Goal: Task Accomplishment & Management: Use online tool/utility

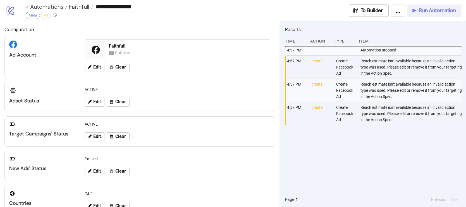
click at [439, 11] on span "Run Automation" at bounding box center [437, 10] width 37 height 6
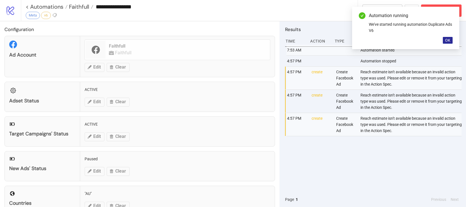
click at [450, 38] on span "OK" at bounding box center [447, 40] width 5 height 4
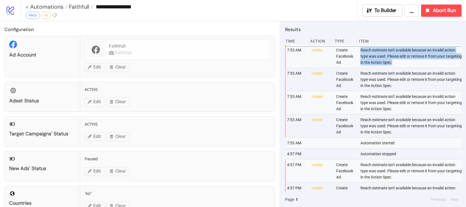
drag, startPoint x: 358, startPoint y: 49, endPoint x: 408, endPoint y: 63, distance: 52.2
click at [408, 63] on div "Reach estimate isn't available because an invalid action type was used. Please …" at bounding box center [411, 56] width 103 height 23
copy div "Reach estimate isn't available because an invalid action type was used. Please …"
click at [437, 11] on span "Abort Run" at bounding box center [444, 10] width 23 height 6
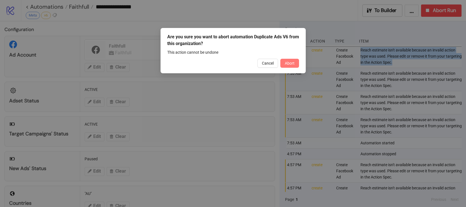
click at [296, 62] on button "Abort" at bounding box center [289, 63] width 19 height 9
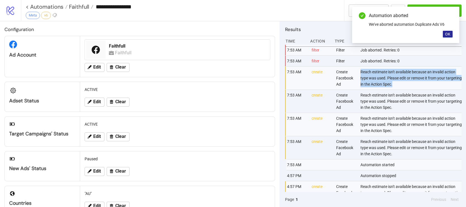
click at [451, 35] on button "OK" at bounding box center [448, 34] width 10 height 7
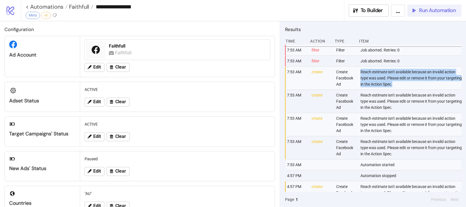
click at [430, 15] on button "Run Automation" at bounding box center [434, 10] width 54 height 12
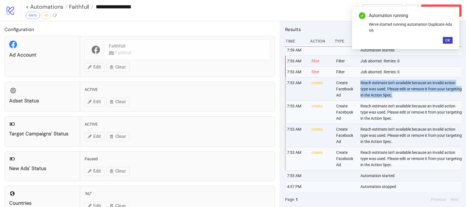
drag, startPoint x: 449, startPoint y: 42, endPoint x: 432, endPoint y: 79, distance: 40.8
click at [449, 42] on span "OK" at bounding box center [447, 40] width 5 height 4
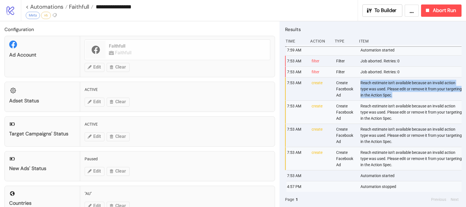
click at [392, 89] on div "Reach estimate isn't available because an invalid action type was used. Please …" at bounding box center [411, 88] width 103 height 23
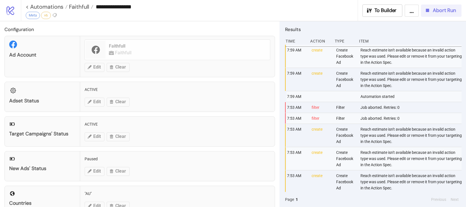
click at [446, 6] on button "Abort Run" at bounding box center [441, 10] width 40 height 12
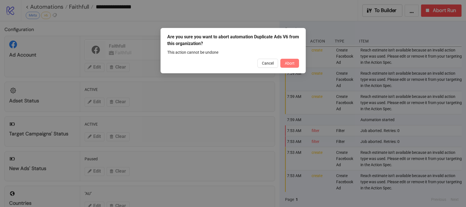
click at [298, 65] on button "Abort" at bounding box center [289, 63] width 19 height 9
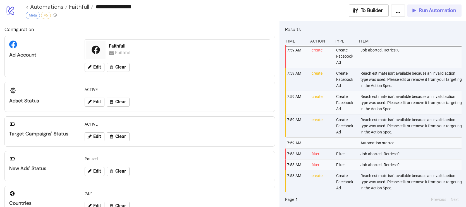
click at [427, 7] on button "Run Automation" at bounding box center [434, 10] width 54 height 12
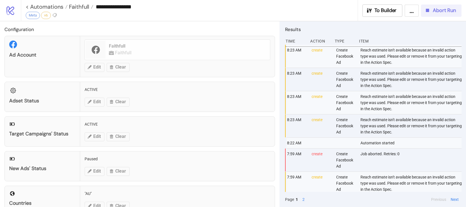
click at [435, 14] on button "Abort Run" at bounding box center [441, 10] width 40 height 12
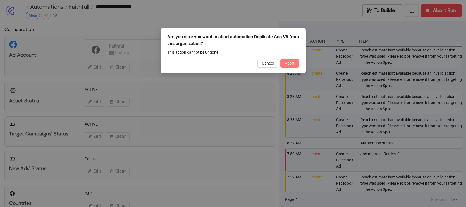
click at [294, 65] on span "Abort" at bounding box center [290, 63] width 10 height 4
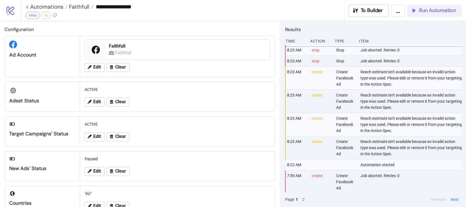
click at [434, 9] on span "Run Automation" at bounding box center [437, 10] width 37 height 6
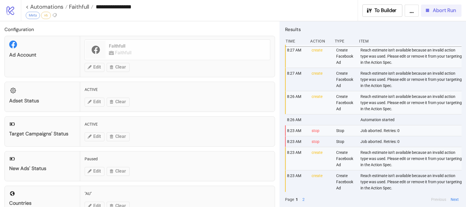
click at [434, 9] on span "Abort Run" at bounding box center [444, 10] width 23 height 6
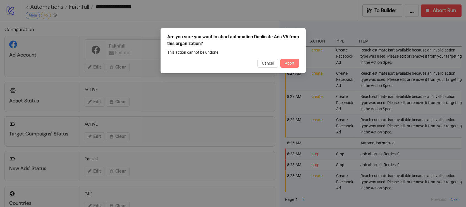
click at [297, 63] on button "Abort" at bounding box center [289, 63] width 19 height 9
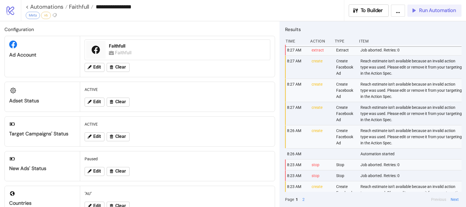
click at [423, 10] on span "Run Automation" at bounding box center [437, 10] width 37 height 6
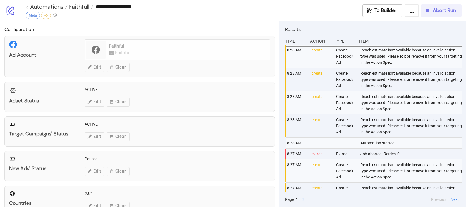
click at [429, 13] on div "Abort Run" at bounding box center [440, 10] width 32 height 6
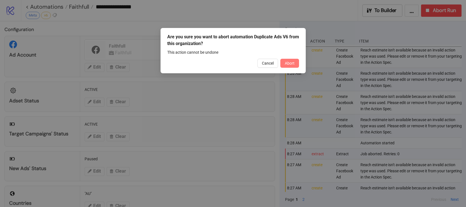
click at [283, 63] on button "Abort" at bounding box center [289, 63] width 19 height 9
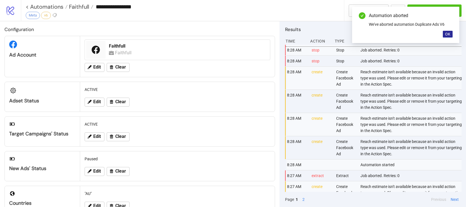
click at [446, 36] on button "OK" at bounding box center [448, 34] width 10 height 7
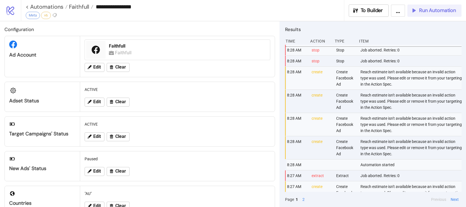
click at [423, 12] on span "Run Automation" at bounding box center [437, 10] width 37 height 6
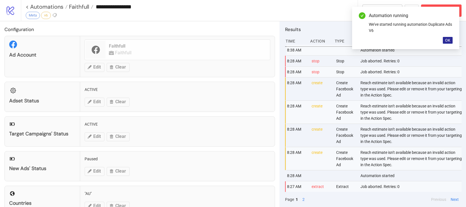
click at [445, 39] on span "OK" at bounding box center [447, 40] width 5 height 4
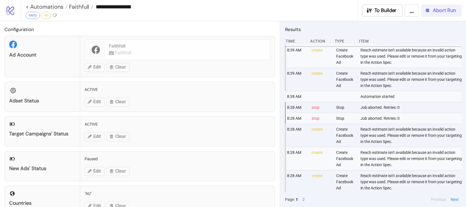
click at [437, 16] on button "Abort Run" at bounding box center [441, 10] width 40 height 12
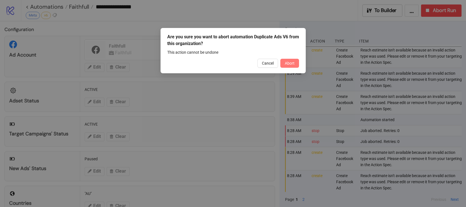
click at [285, 65] on span "Abort" at bounding box center [290, 63] width 10 height 4
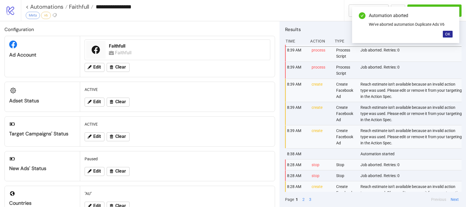
click at [447, 35] on span "OK" at bounding box center [447, 34] width 5 height 4
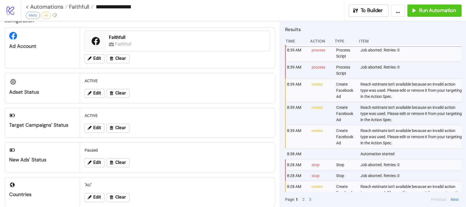
scroll to position [10, 0]
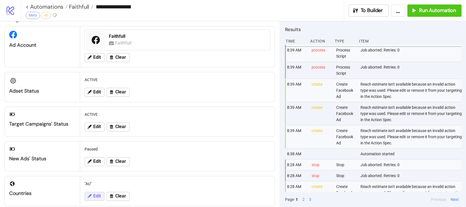
click at [97, 192] on button "Edit" at bounding box center [95, 196] width 20 height 9
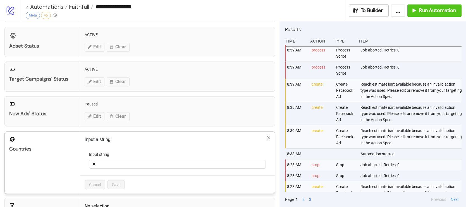
scroll to position [59, 0]
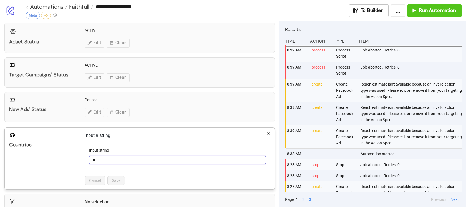
drag, startPoint x: 100, startPoint y: 157, endPoint x: 82, endPoint y: 148, distance: 20.6
click at [79, 153] on div "Countries Input a string Input string ** Cancel Save" at bounding box center [139, 158] width 271 height 62
type input "**"
click at [119, 176] on button "Save" at bounding box center [115, 180] width 17 height 9
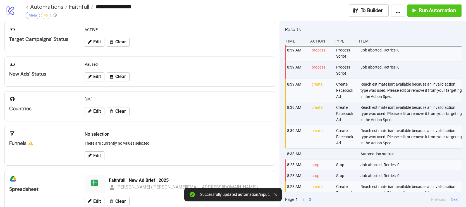
scroll to position [95, 0]
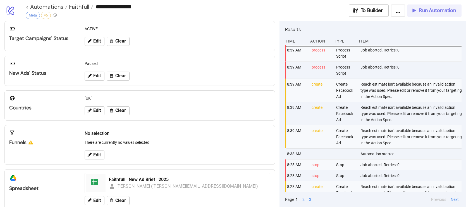
click at [435, 14] on button "Run Automation" at bounding box center [434, 10] width 54 height 12
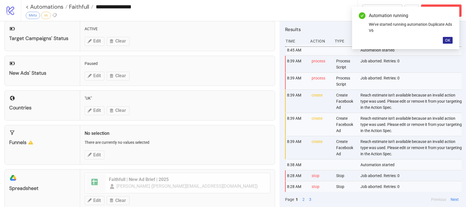
click at [448, 40] on span "OK" at bounding box center [447, 40] width 5 height 4
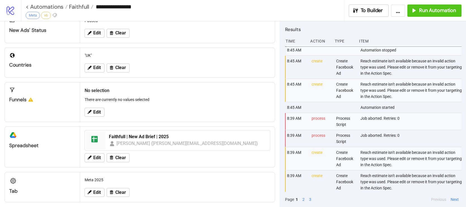
scroll to position [138, 0]
click at [431, 13] on span "Run Automation" at bounding box center [437, 10] width 37 height 6
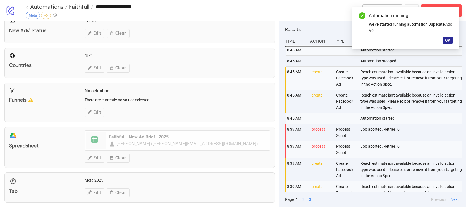
click at [446, 40] on span "OK" at bounding box center [447, 40] width 5 height 4
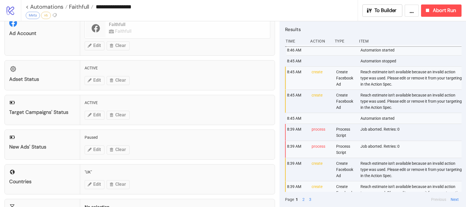
scroll to position [19, 0]
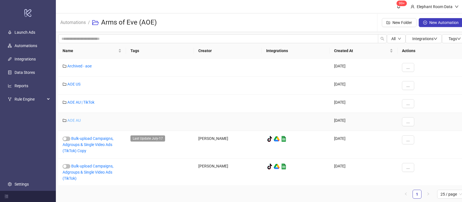
click at [78, 121] on link "AOE AU" at bounding box center [73, 120] width 13 height 4
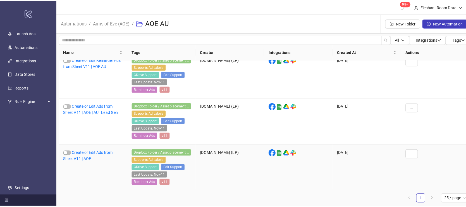
scroll to position [49, 0]
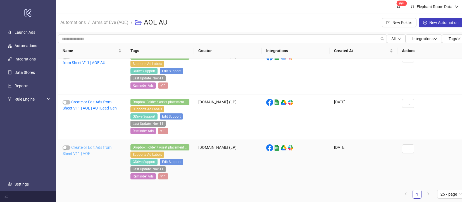
click at [103, 147] on link "Create or Edit Ads from Sheet V11 | AOE" at bounding box center [87, 150] width 49 height 11
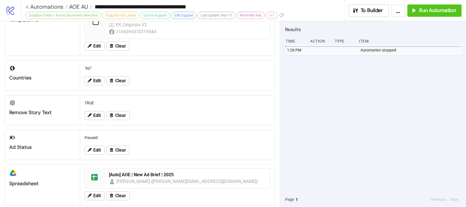
scroll to position [11, 0]
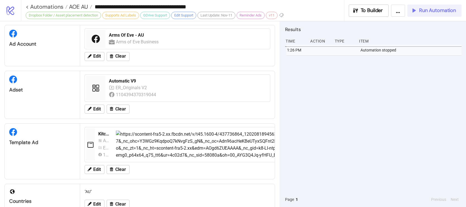
click at [430, 15] on button "Run Automation" at bounding box center [434, 10] width 54 height 12
